Goal: Ask a question: Seek information or help from site administrators or community

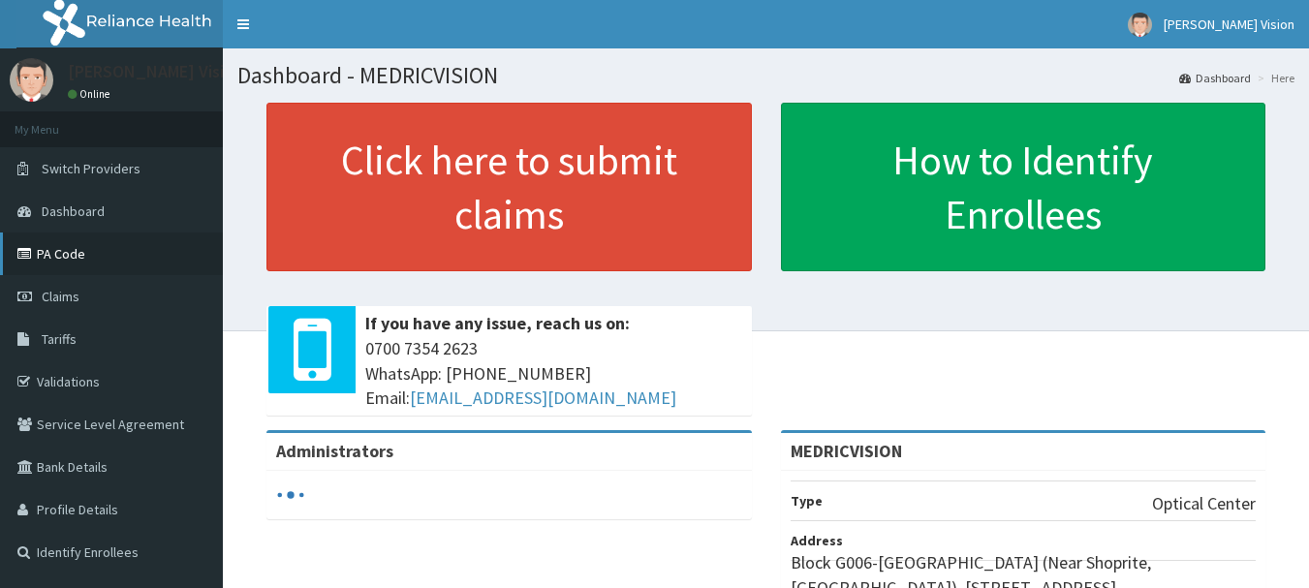
click at [91, 255] on link "PA Code" at bounding box center [111, 254] width 223 height 43
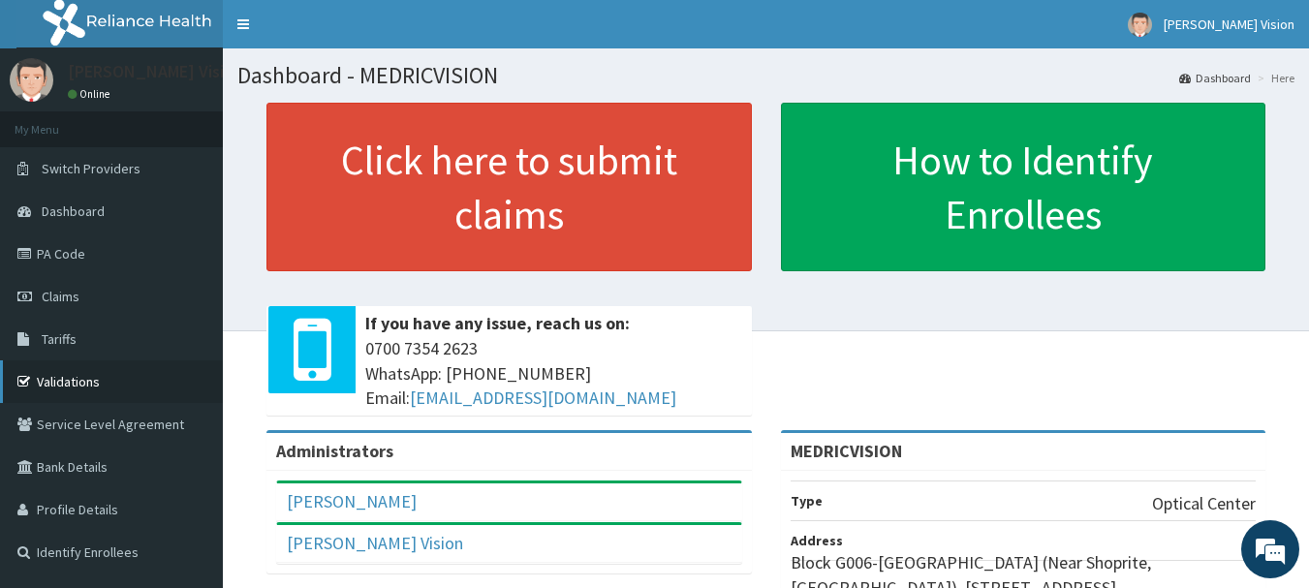
click at [91, 378] on link "Validations" at bounding box center [111, 382] width 223 height 43
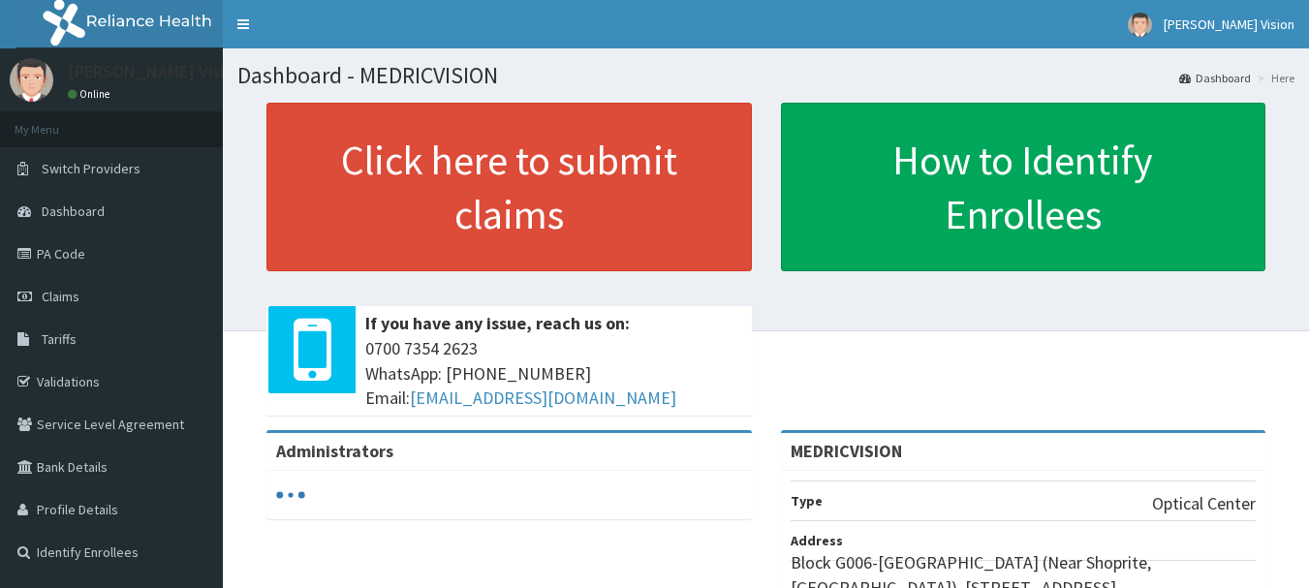
click at [129, 222] on link "Dashboard" at bounding box center [111, 211] width 223 height 43
click at [111, 258] on link "PA Code" at bounding box center [111, 254] width 223 height 43
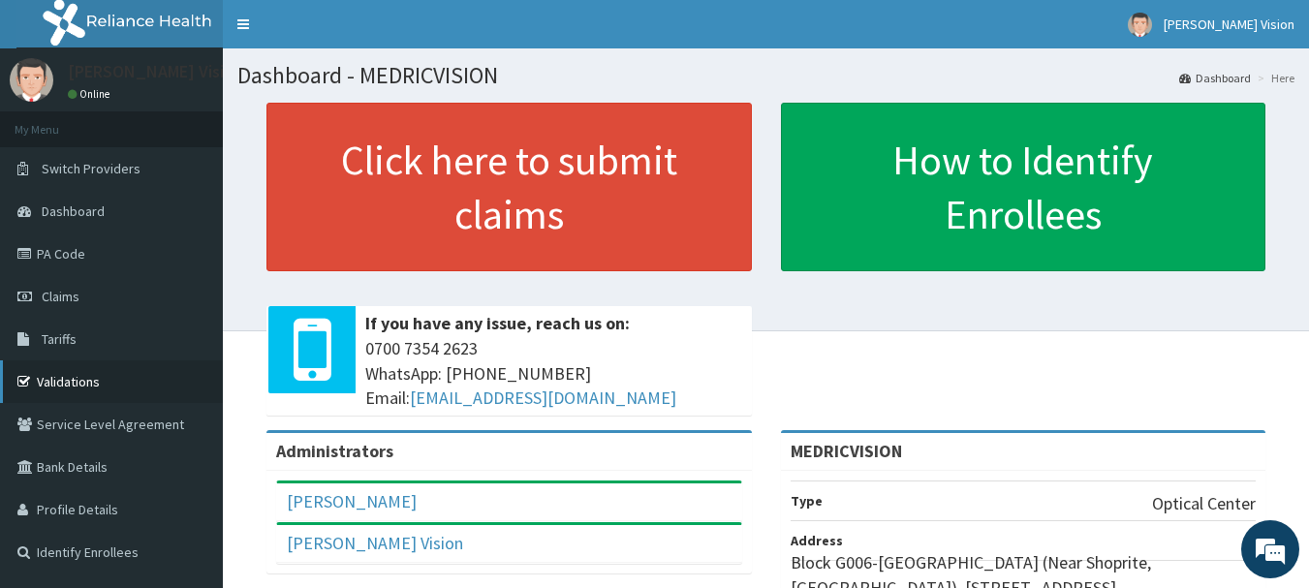
click at [122, 376] on link "Validations" at bounding box center [111, 382] width 223 height 43
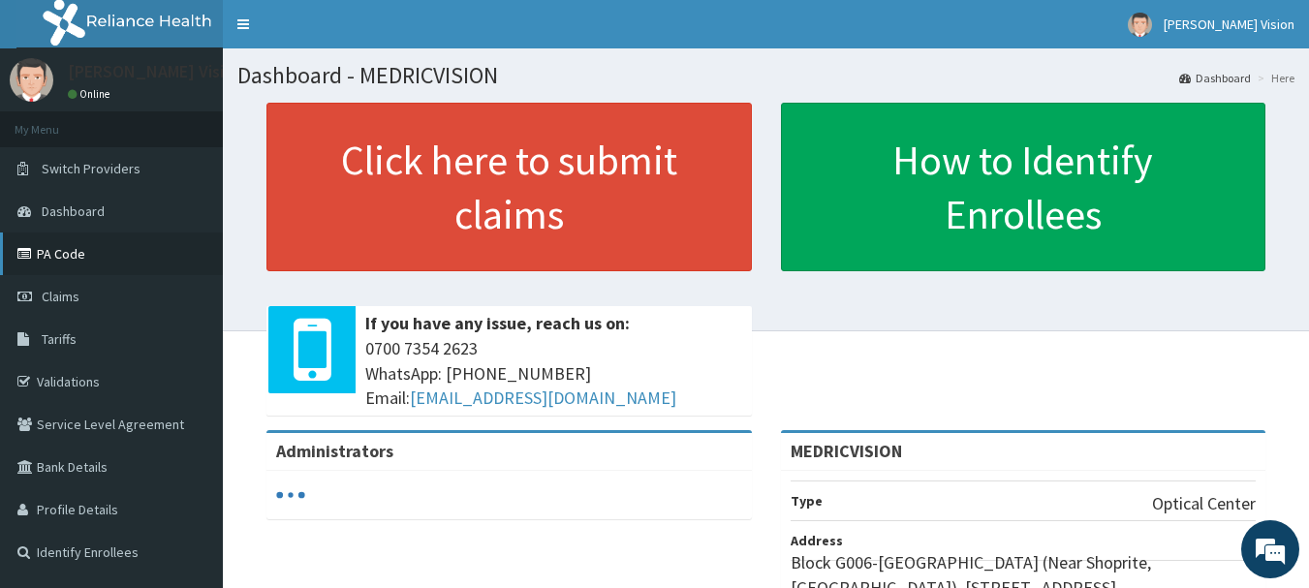
click at [125, 250] on link "PA Code" at bounding box center [111, 254] width 223 height 43
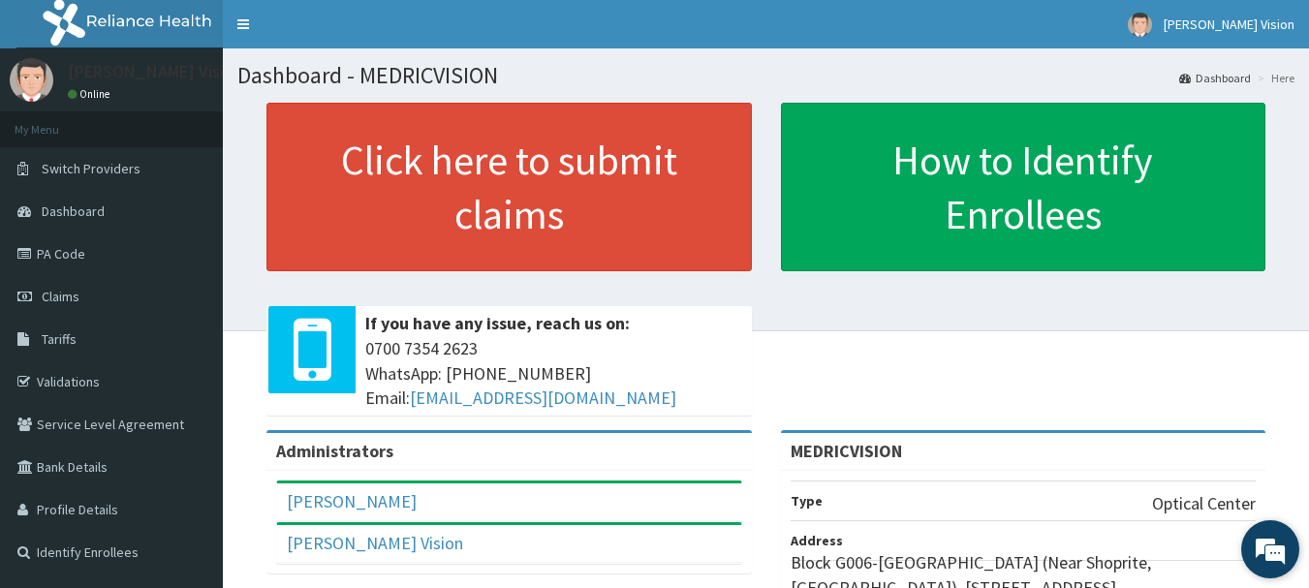
click at [1273, 562] on em at bounding box center [1270, 549] width 52 height 52
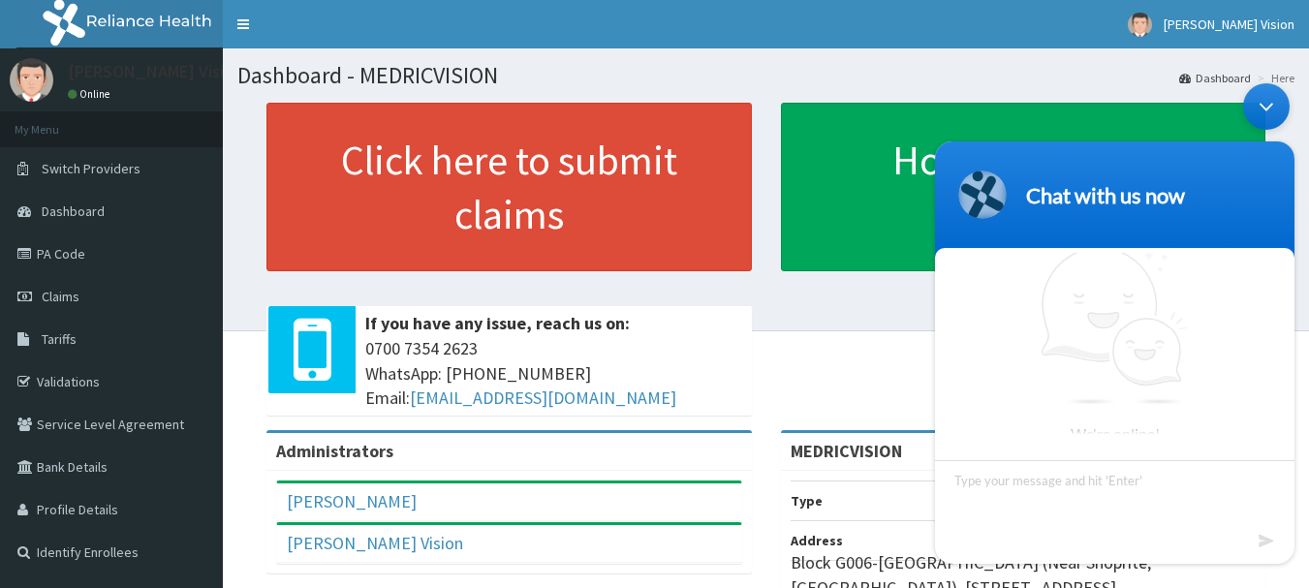
scroll to position [7, 0]
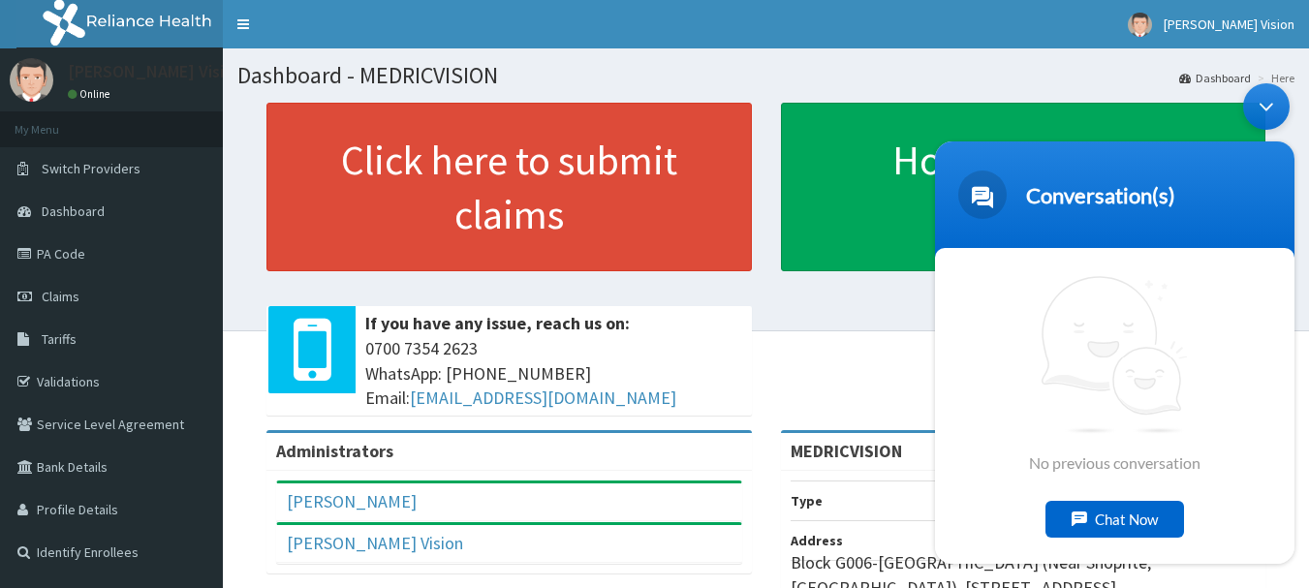
click at [1143, 513] on div "Chat Now" at bounding box center [1115, 519] width 139 height 37
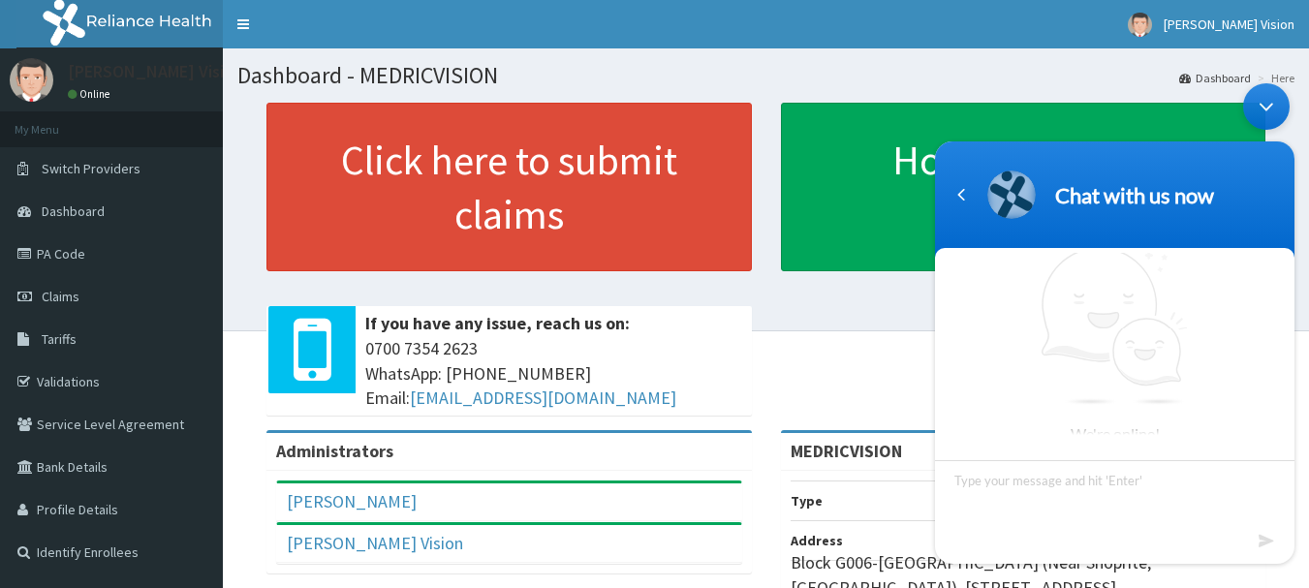
click at [1065, 485] on textarea "Type your message and hit 'Enter'" at bounding box center [1115, 494] width 360 height 68
type textarea "HELLO RELIANCE,"
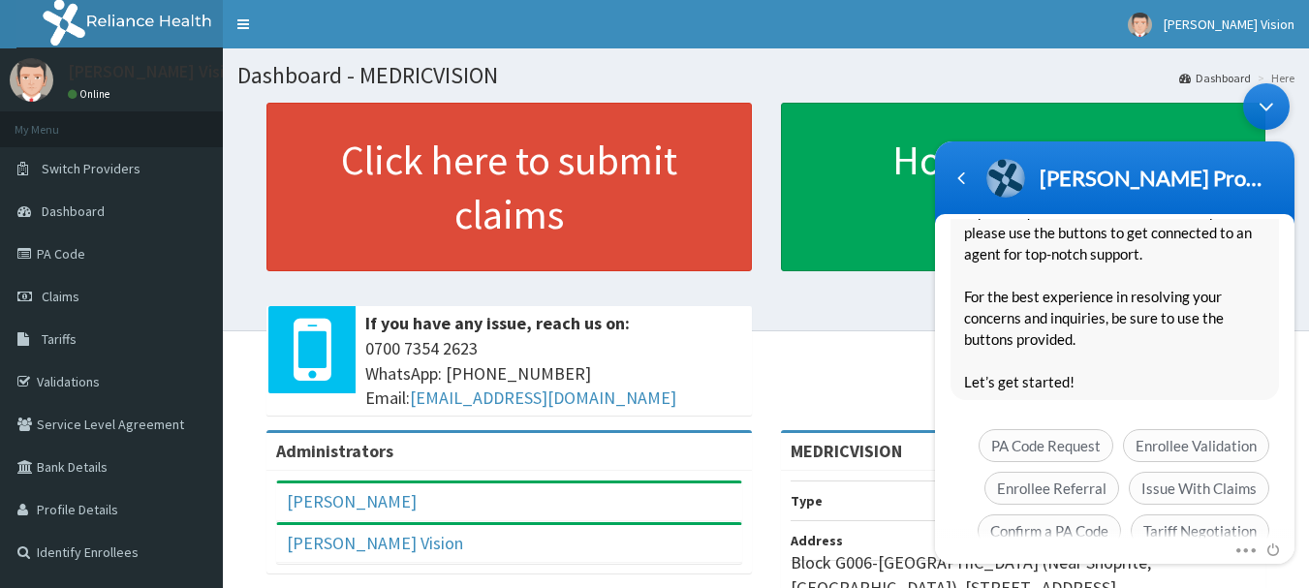
scroll to position [374, 0]
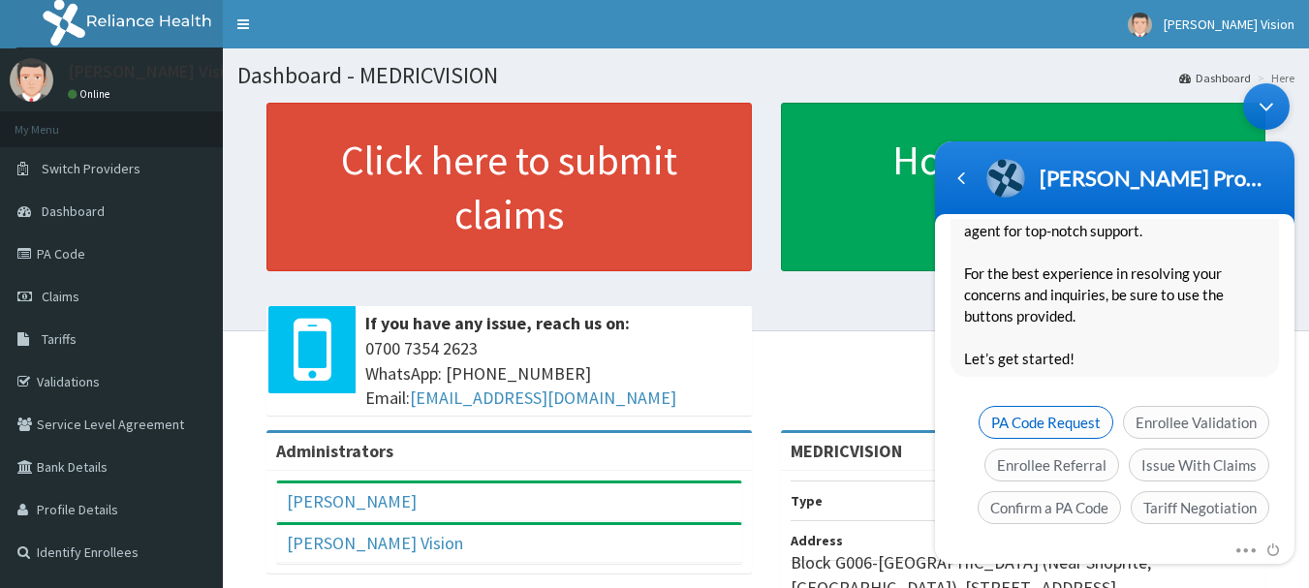
click at [1074, 406] on span "PA Code Request" at bounding box center [1046, 422] width 135 height 33
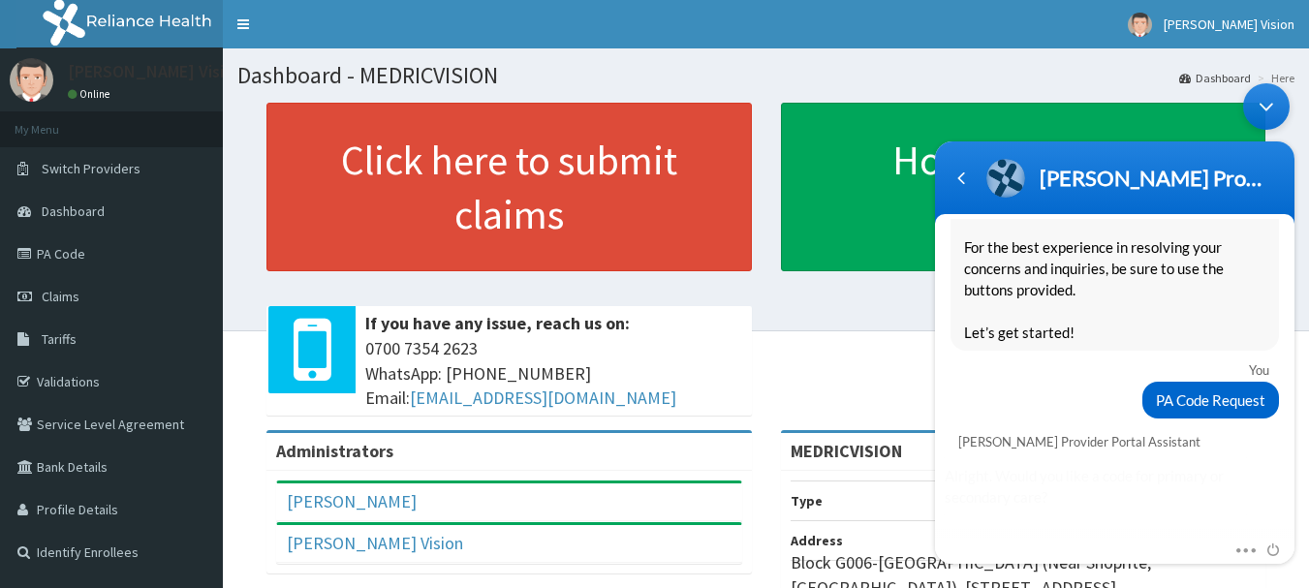
scroll to position [454, 0]
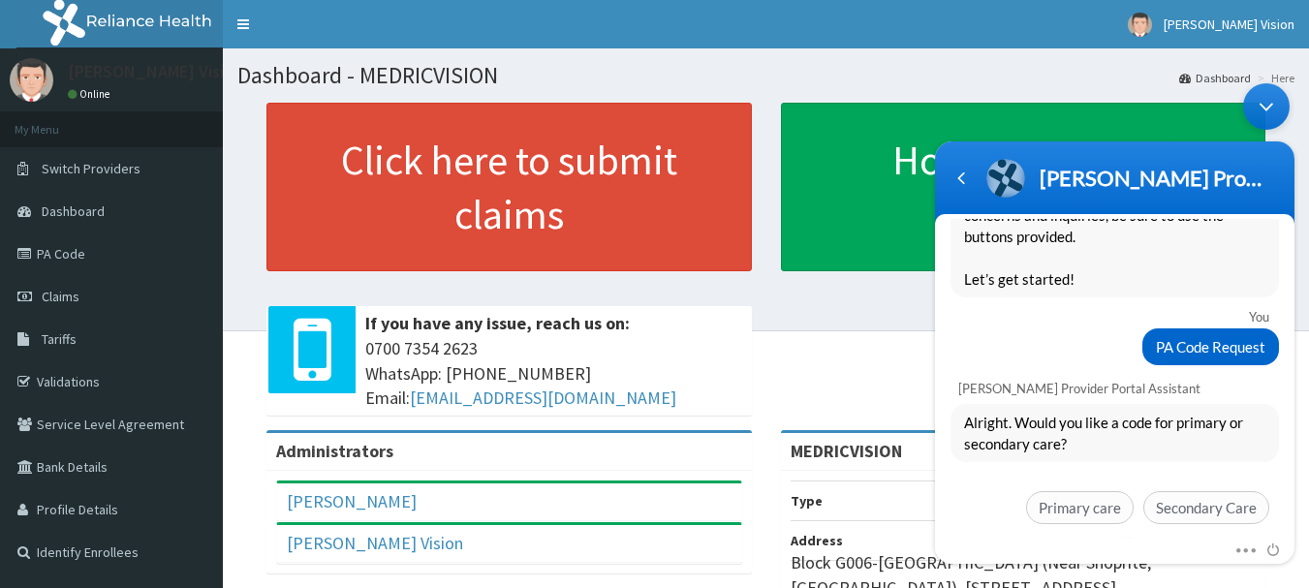
click at [1079, 536] on em "Setback" at bounding box center [1084, 543] width 57 height 15
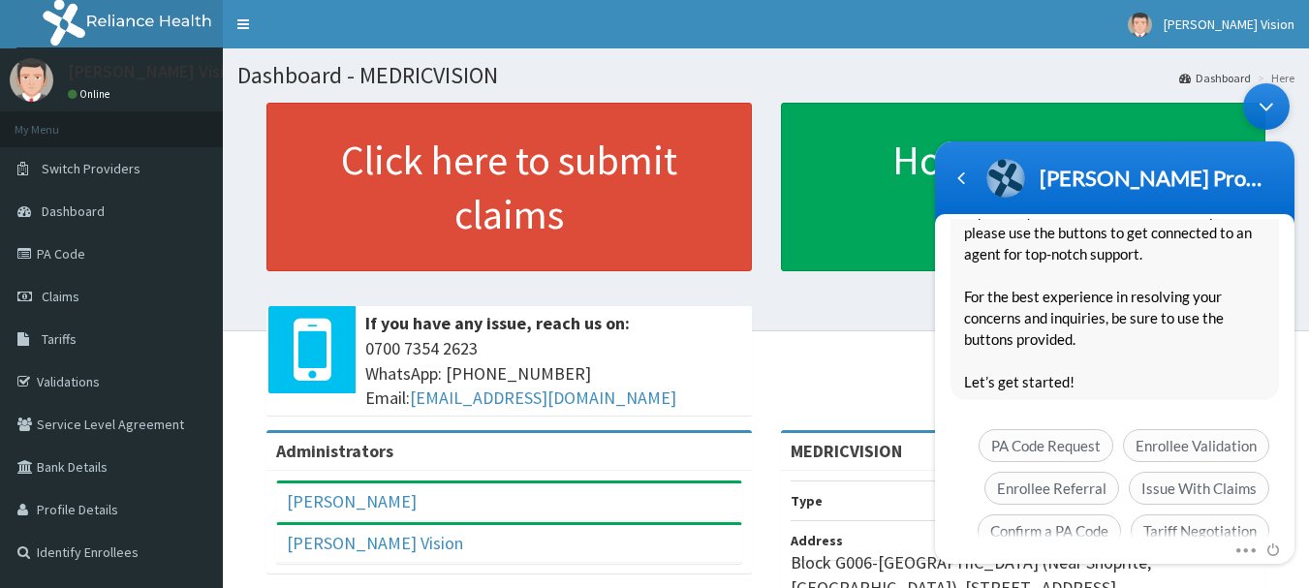
scroll to position [1023, 0]
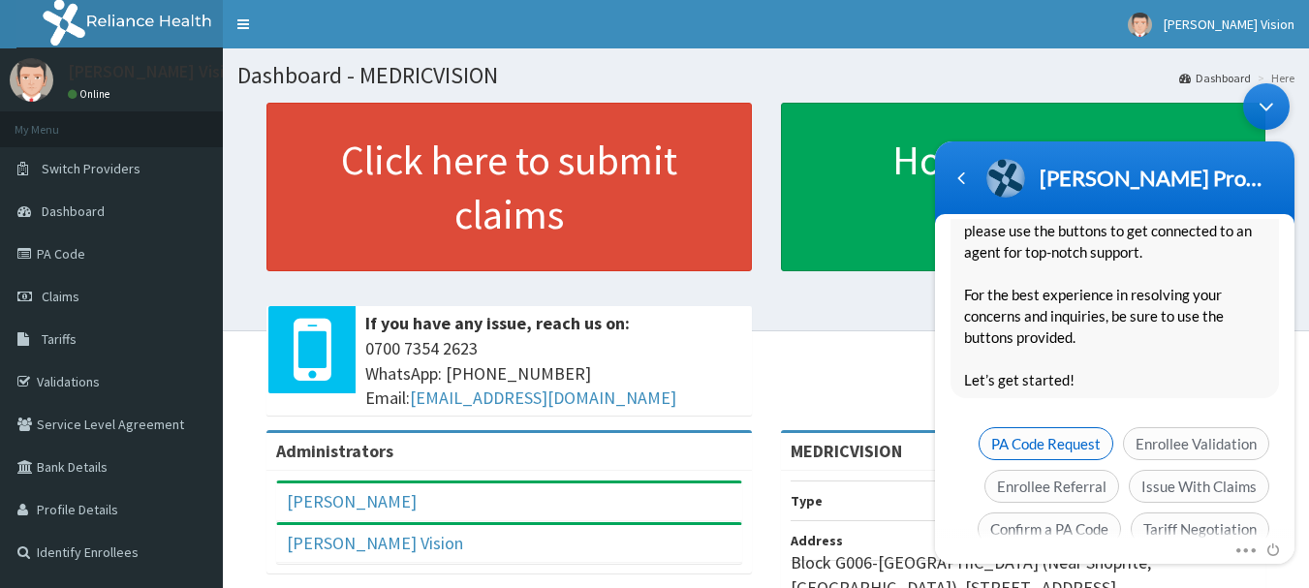
click at [1081, 427] on span "PA Code Request" at bounding box center [1046, 443] width 135 height 33
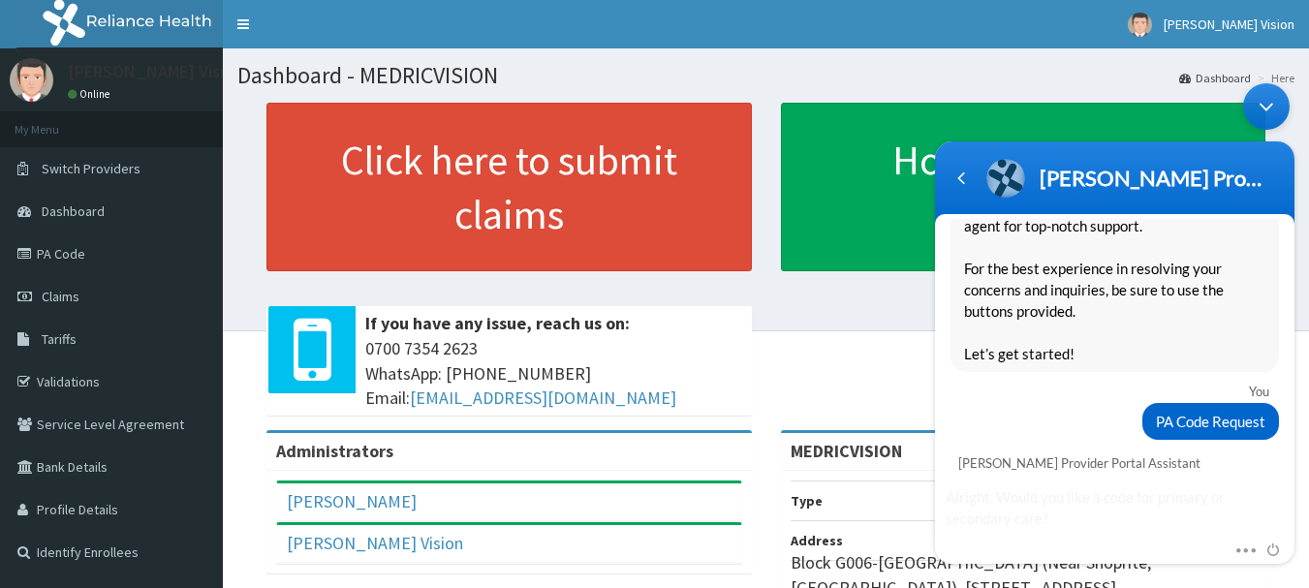
scroll to position [1103, 0]
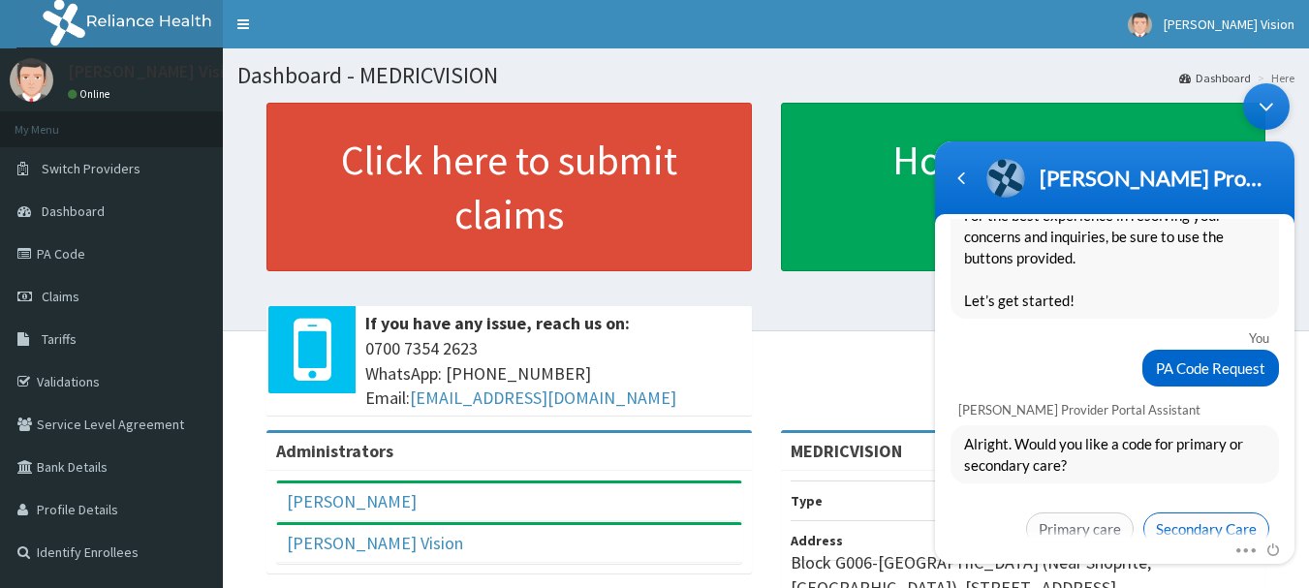
click at [1222, 513] on span "Secondary Care" at bounding box center [1207, 529] width 126 height 33
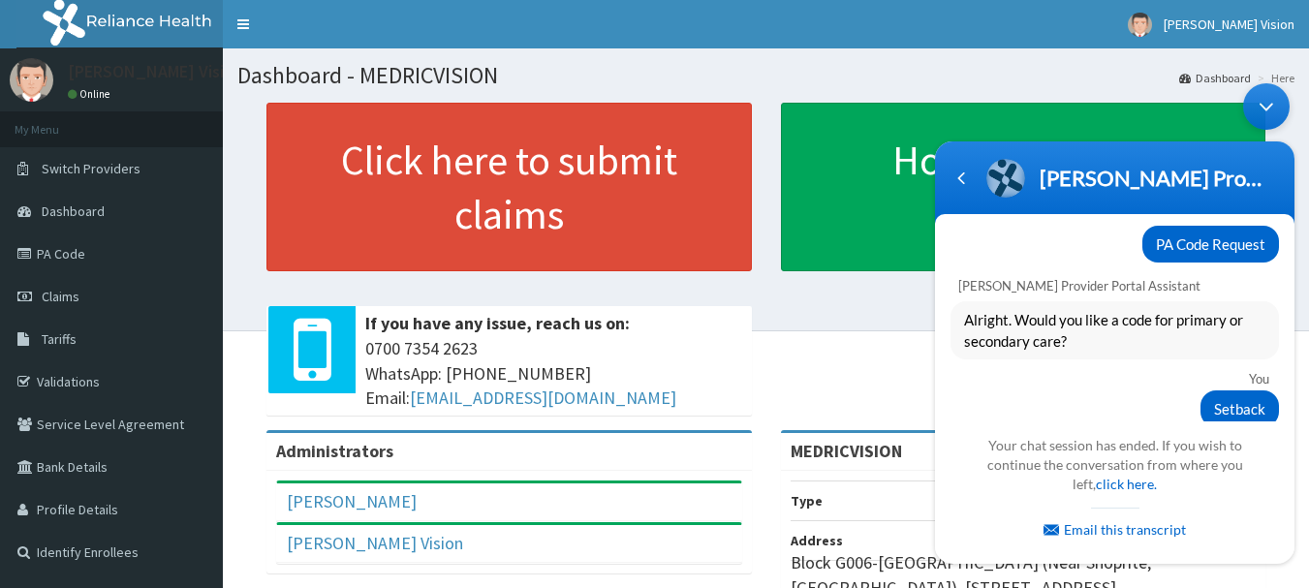
scroll to position [692, 0]
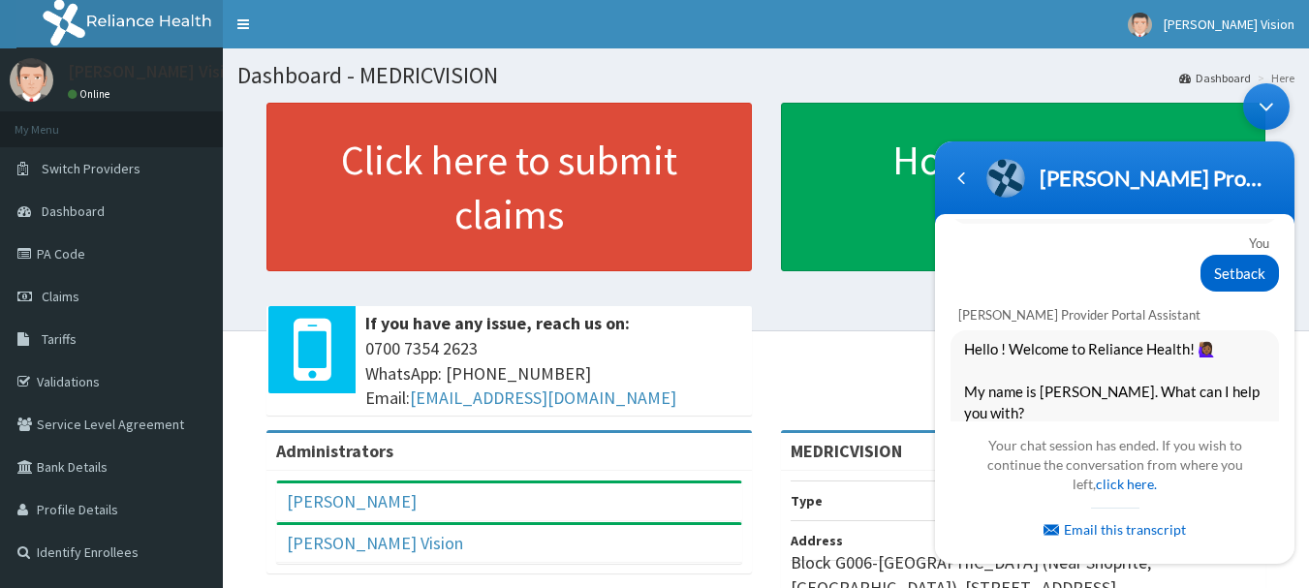
click at [1260, 114] on div "Minimize live chat window" at bounding box center [1267, 106] width 47 height 47
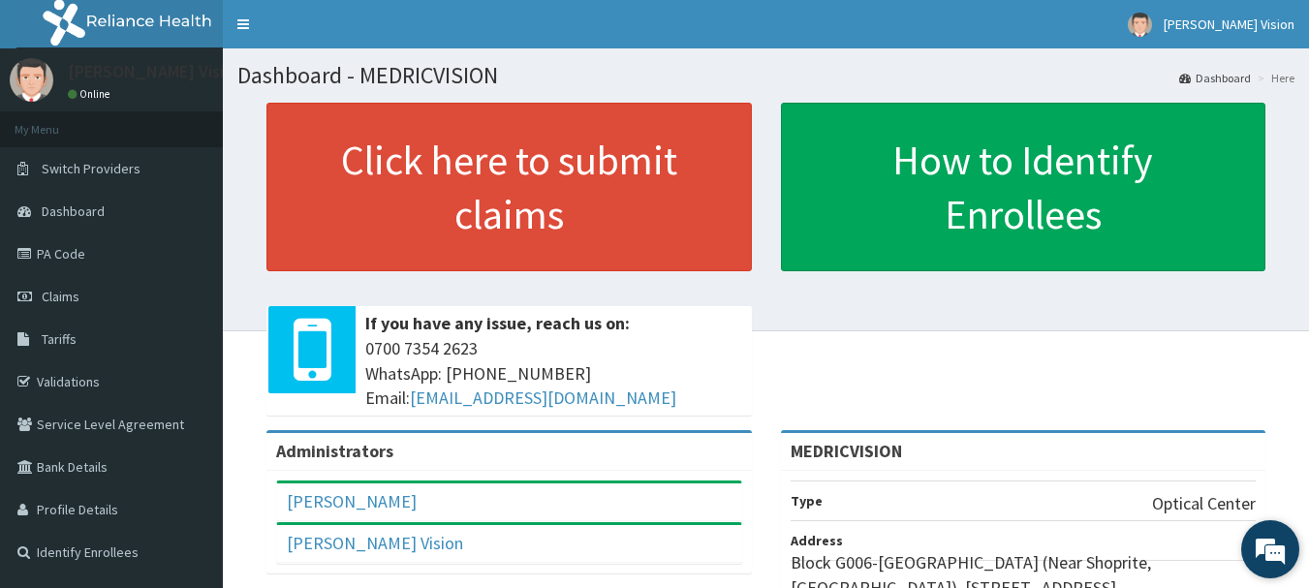
click at [1259, 560] on em at bounding box center [1270, 549] width 52 height 52
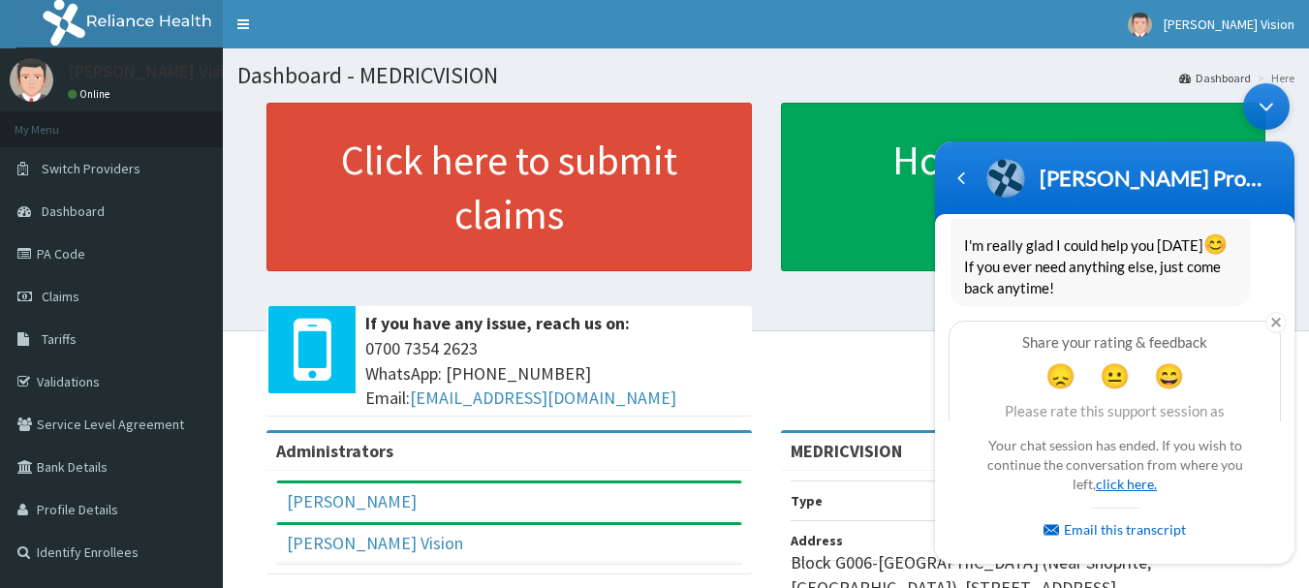
click at [1118, 490] on link "click here." at bounding box center [1126, 484] width 61 height 16
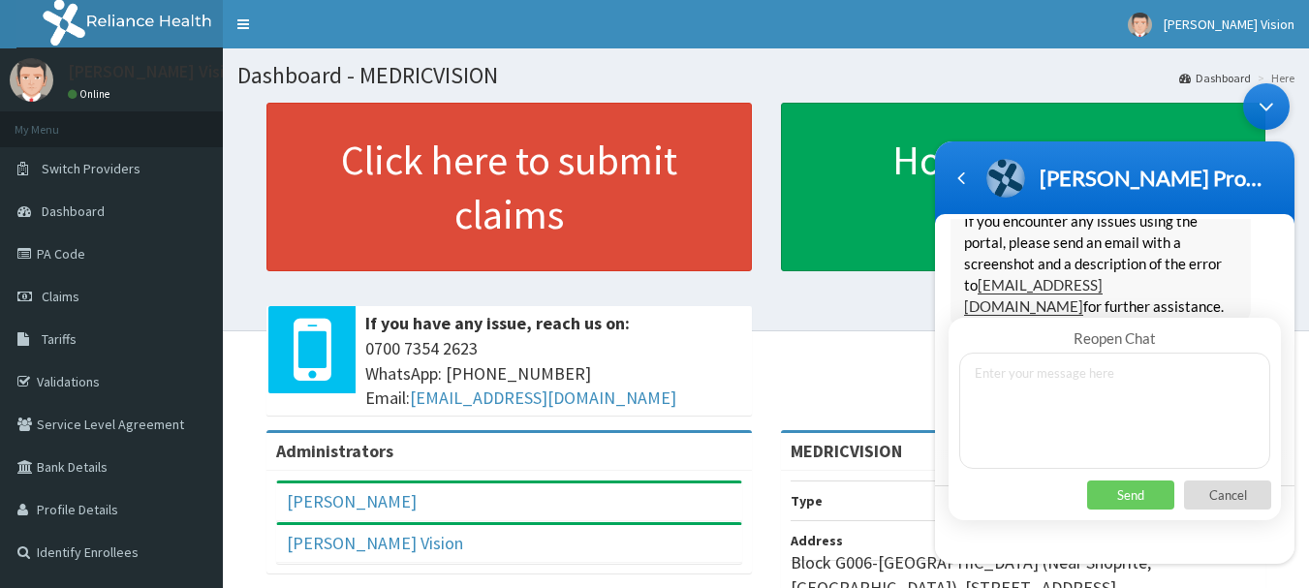
scroll to position [1567, 0]
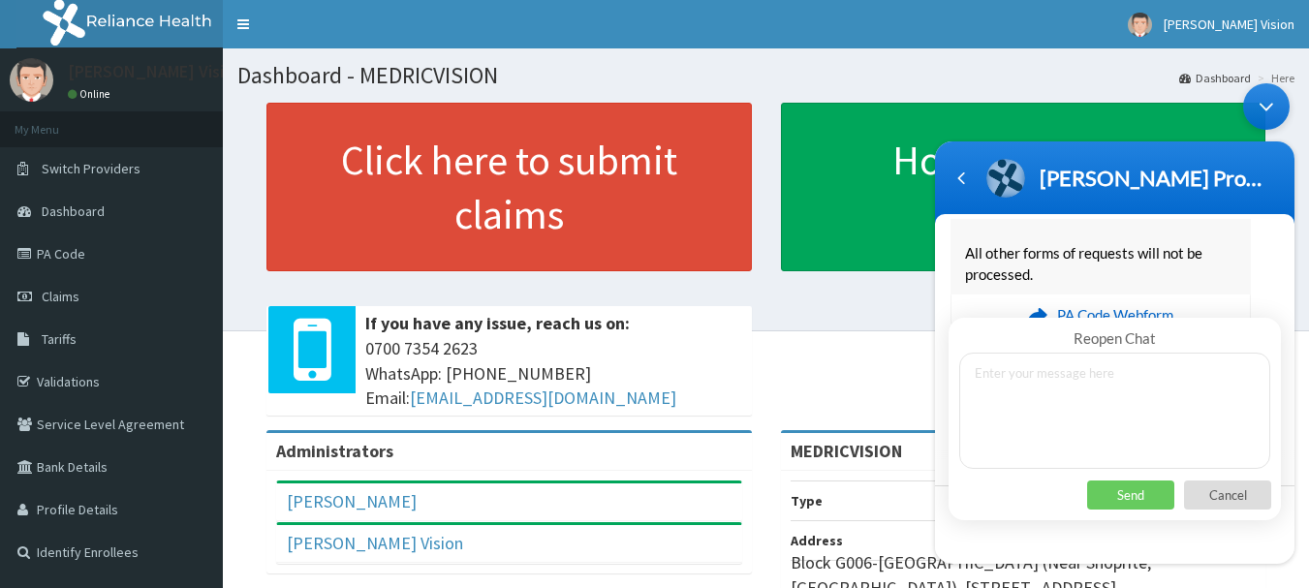
click at [1044, 433] on textarea at bounding box center [1115, 411] width 311 height 116
type textarea "HI"
click at [1126, 492] on p "Send" at bounding box center [1130, 495] width 87 height 29
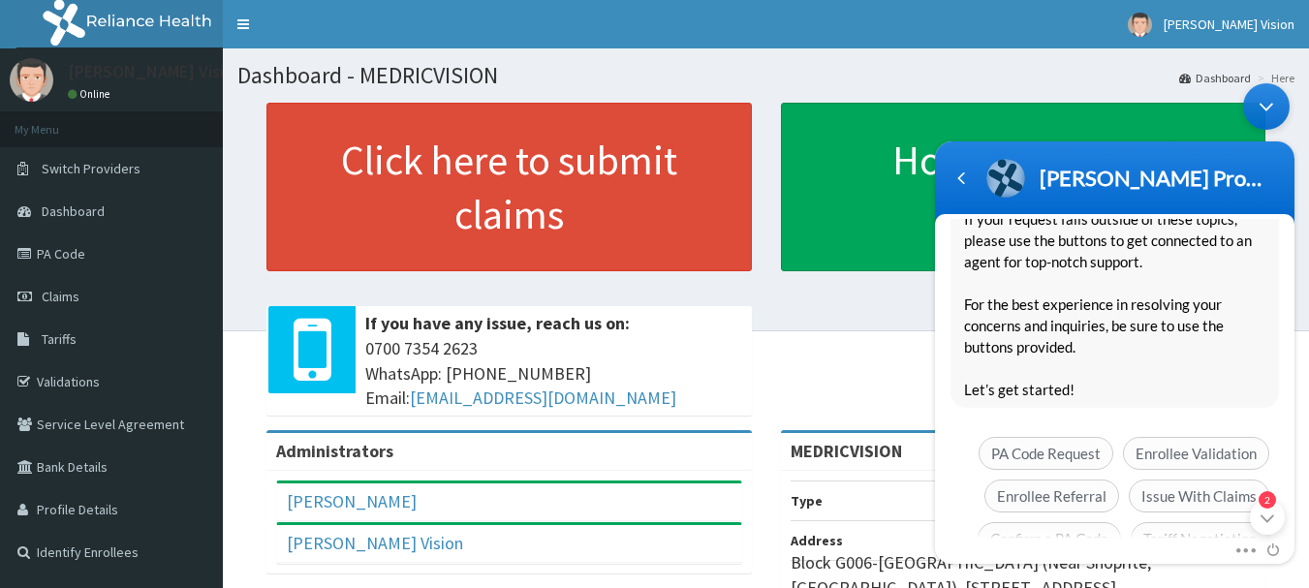
scroll to position [2346, 0]
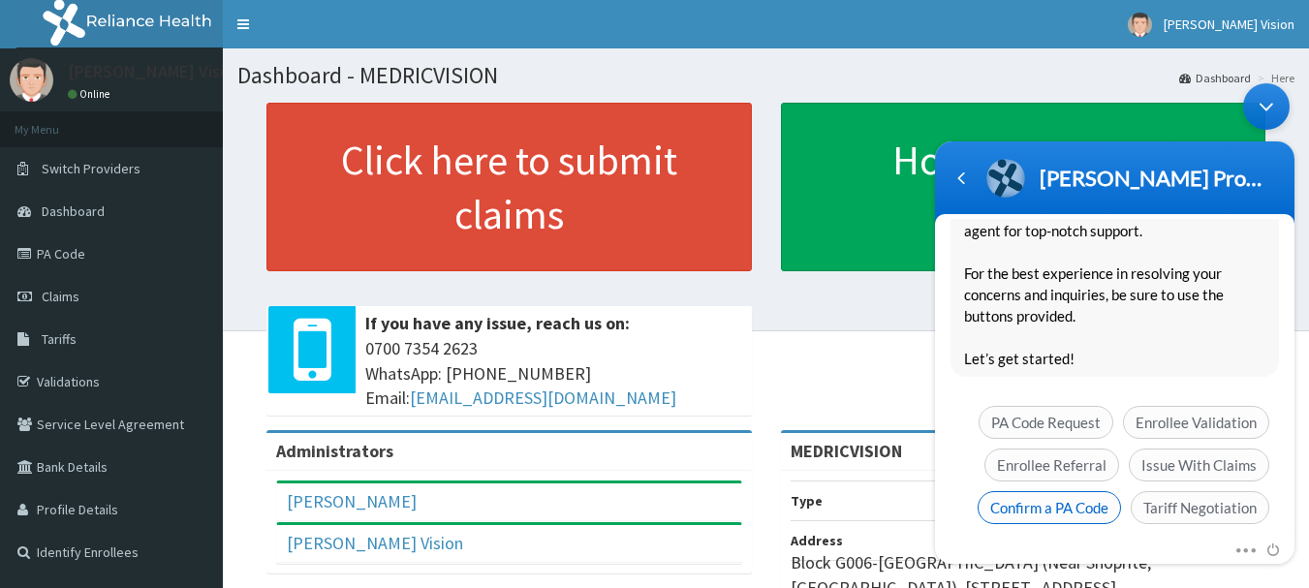
click at [1082, 491] on span "Confirm a PA Code" at bounding box center [1049, 507] width 143 height 33
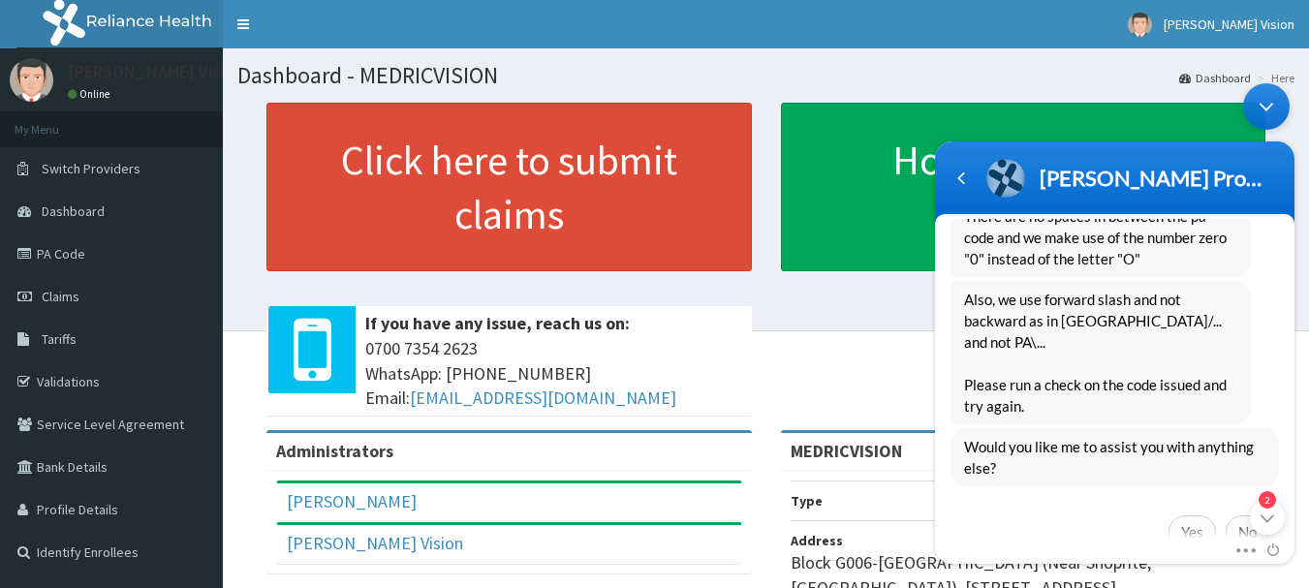
scroll to position [3003, 0]
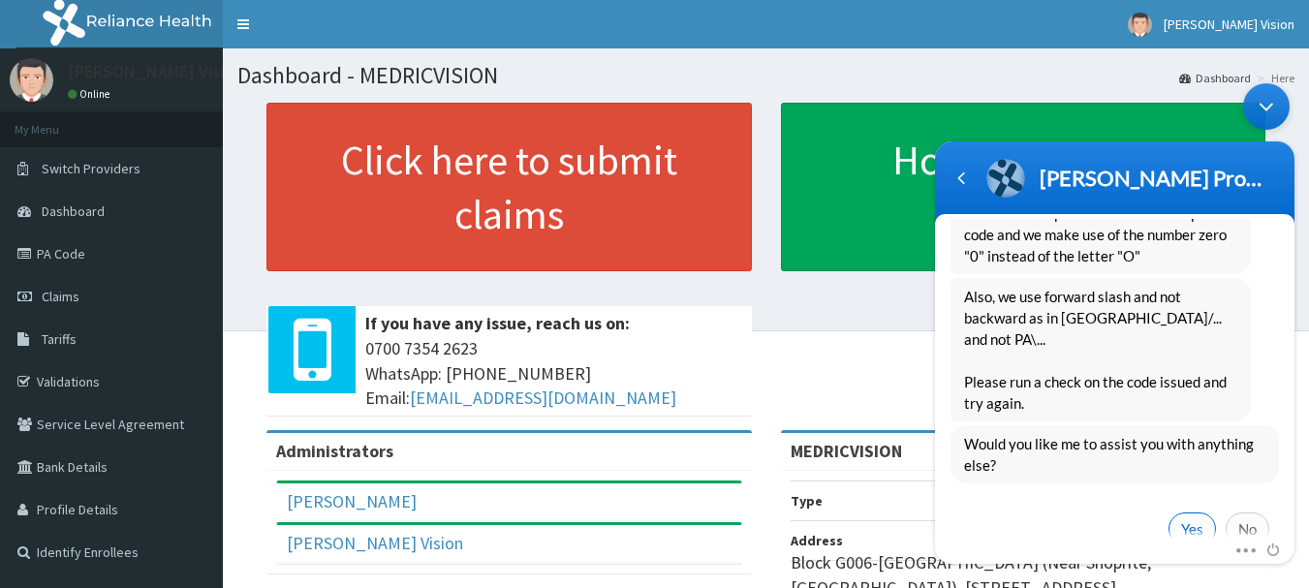
click at [1184, 513] on span "Yes" at bounding box center [1192, 529] width 47 height 33
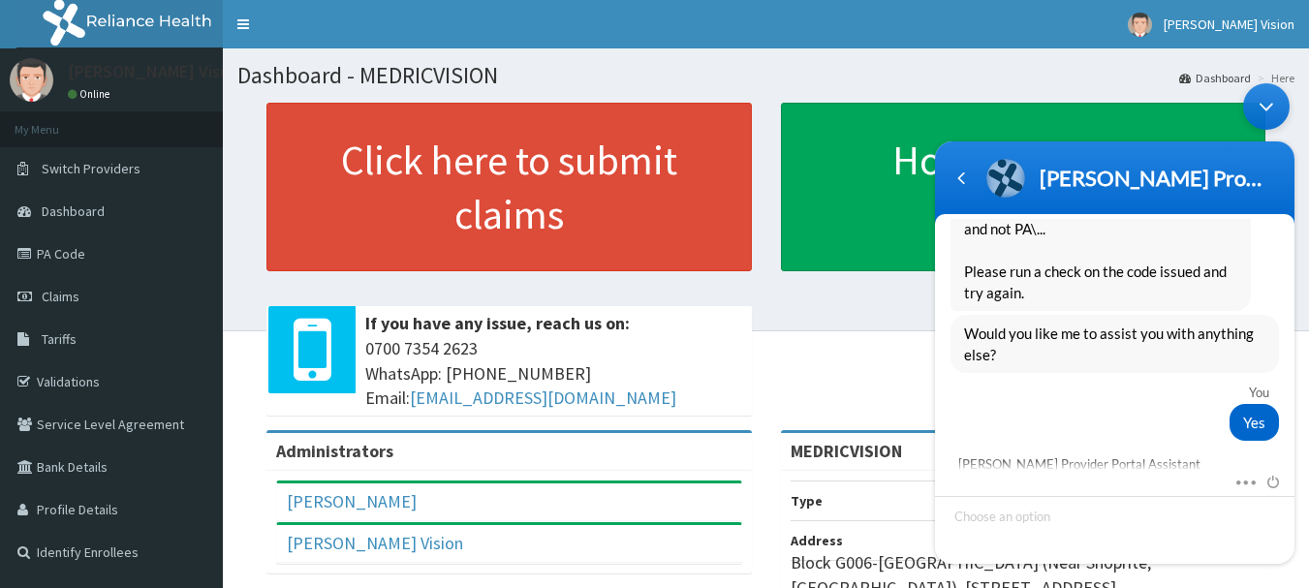
scroll to position [3274, 0]
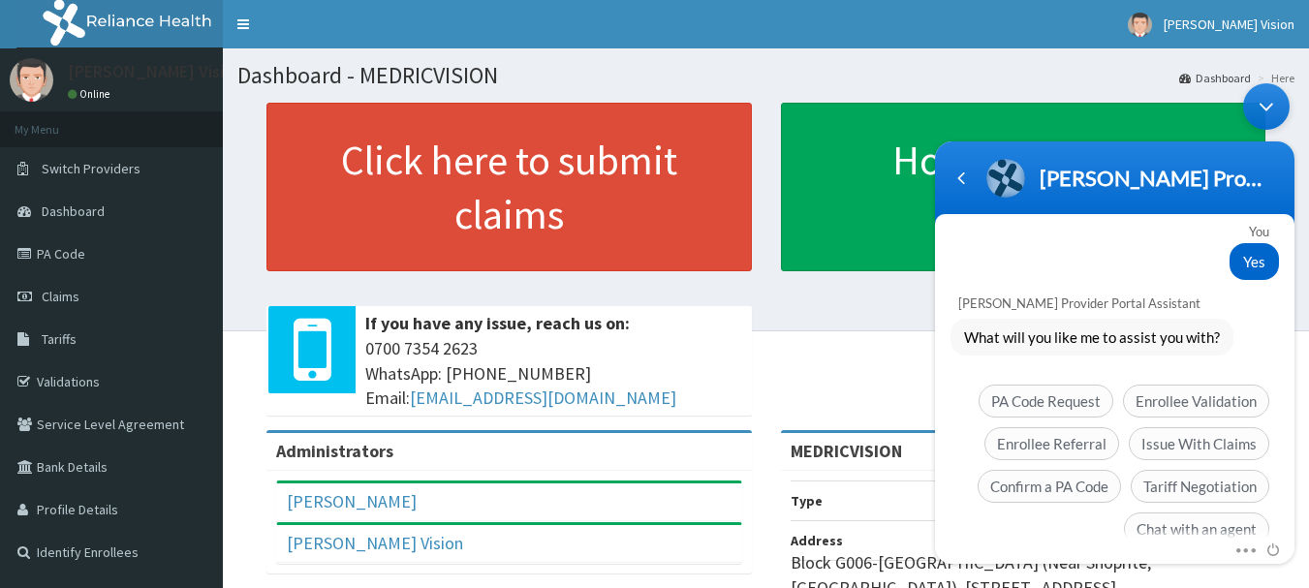
click at [1184, 513] on span "Chat with an agent" at bounding box center [1196, 529] width 145 height 33
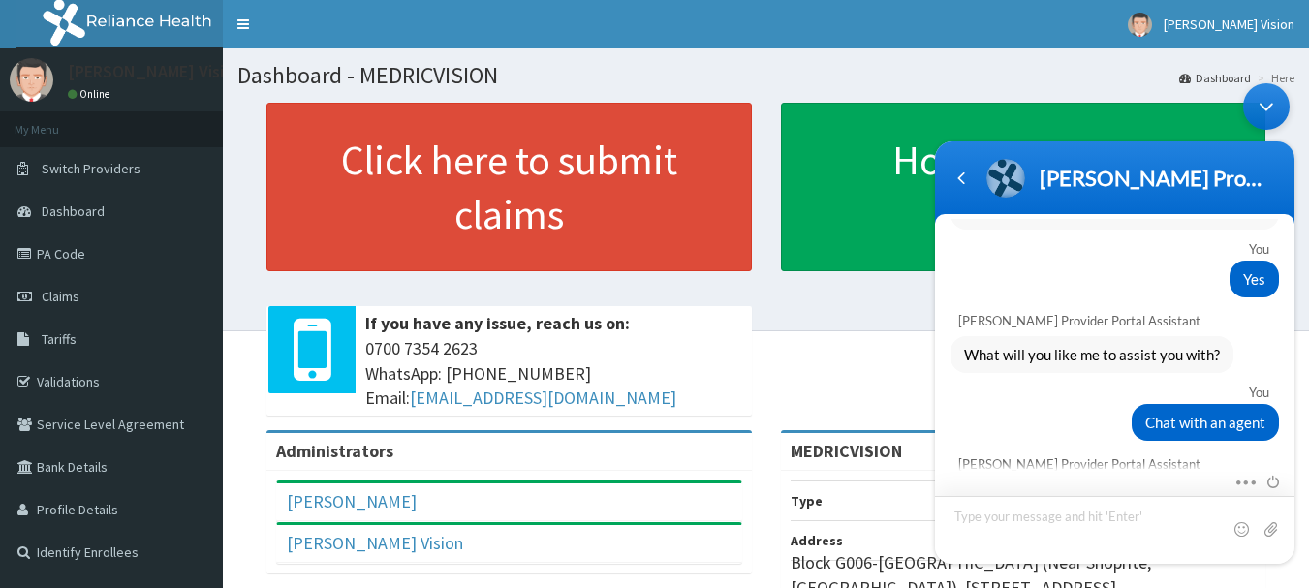
scroll to position [3465, 0]
